Goal: Task Accomplishment & Management: Manage account settings

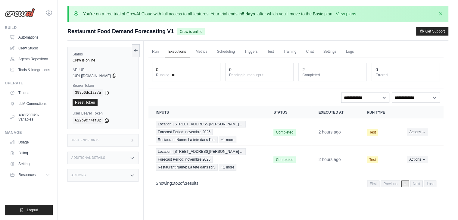
click at [117, 77] on icon at bounding box center [114, 75] width 5 height 5
click at [105, 93] on icon at bounding box center [106, 93] width 3 height 4
click at [117, 76] on icon at bounding box center [114, 75] width 5 height 5
click at [104, 95] on div "39956dc1a37a" at bounding box center [103, 92] width 61 height 7
click at [105, 93] on icon at bounding box center [106, 93] width 3 height 4
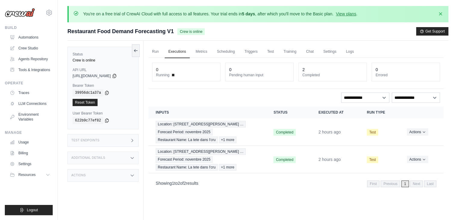
click at [300, 184] on div "Showing 1 to 2 of 2 results First Previous 1 Next Last" at bounding box center [296, 183] width 280 height 8
click at [274, 205] on div "Run Executions Metrics Scheduling Triggers Test Training Chat Settings Logs 0 R…" at bounding box center [296, 151] width 305 height 220
click at [42, 115] on link "Environment Variables" at bounding box center [30, 117] width 45 height 14
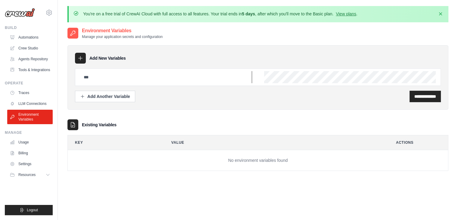
click at [209, 72] on input "text" at bounding box center [166, 77] width 172 height 12
